Goal: Transaction & Acquisition: Purchase product/service

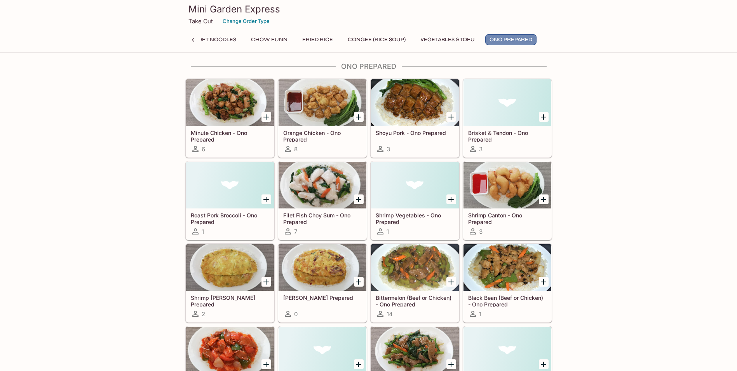
click at [511, 38] on button "Ono Prepared" at bounding box center [510, 39] width 51 height 11
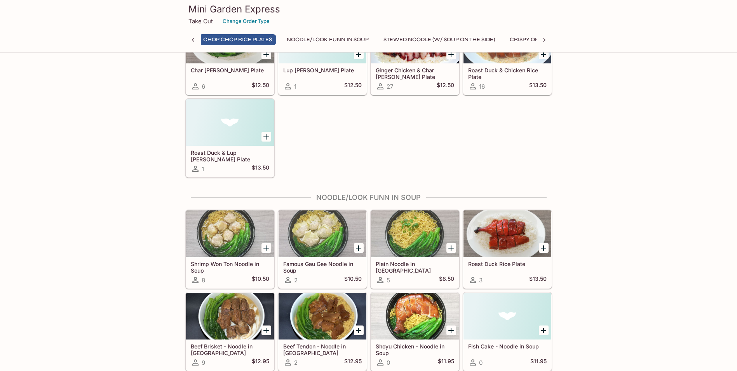
scroll to position [569, 0]
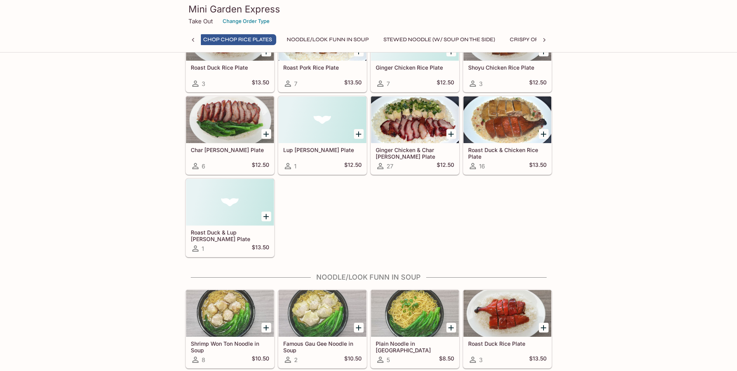
click at [510, 145] on div "Roast Duck & Chicken Rice Plate 16 $13.50" at bounding box center [508, 158] width 88 height 31
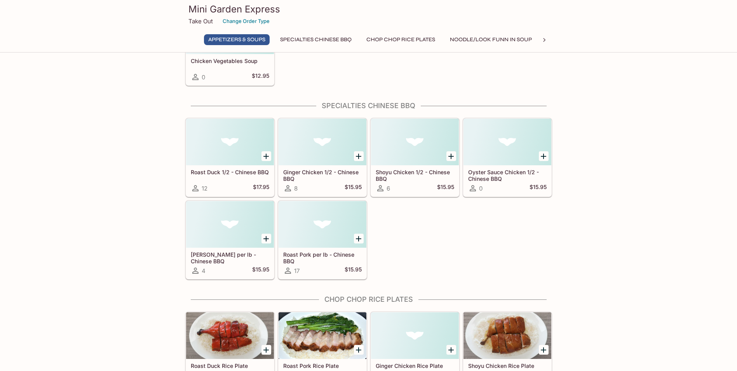
scroll to position [272, 0]
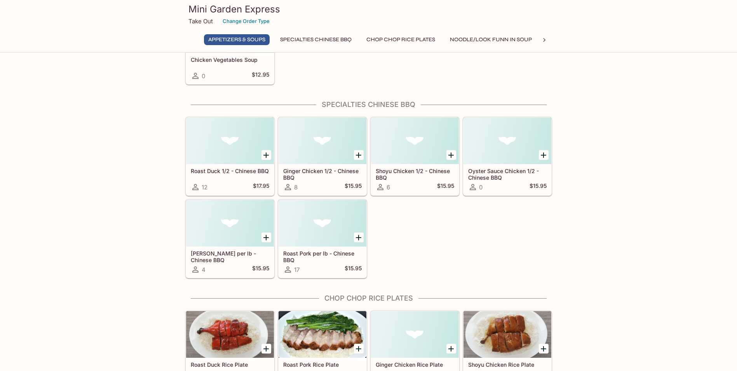
click at [240, 178] on div "Roast Duck 1/2 - Chinese BBQ 12 $17.95" at bounding box center [230, 179] width 88 height 31
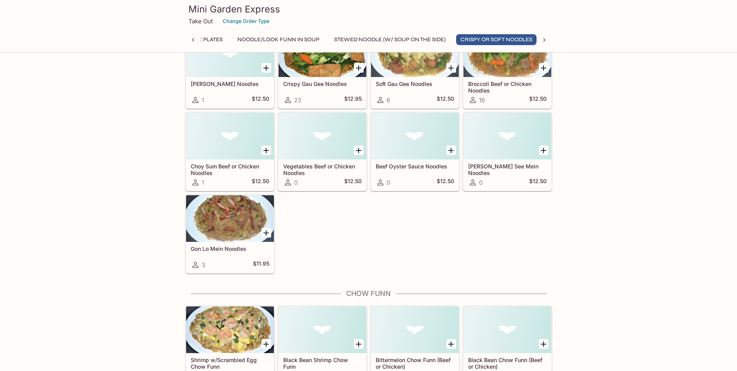
scroll to position [0, 218]
